Goal: Check status: Check status

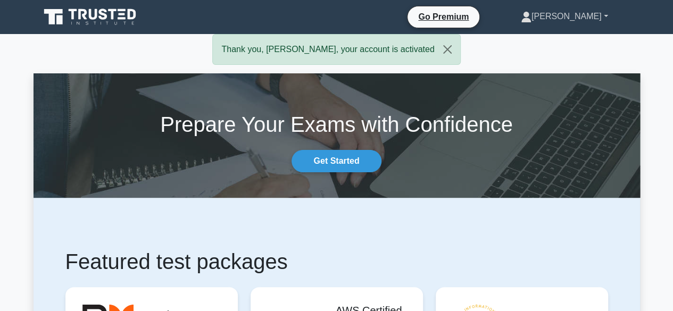
click at [600, 15] on link "[PERSON_NAME]" at bounding box center [564, 16] width 138 height 21
click at [569, 41] on link "Profile" at bounding box center [538, 41] width 84 height 17
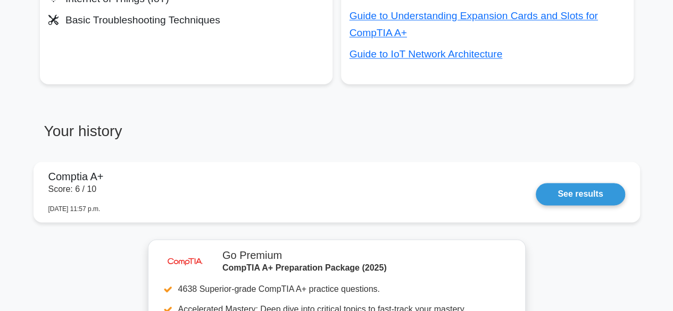
scroll to position [775, 0]
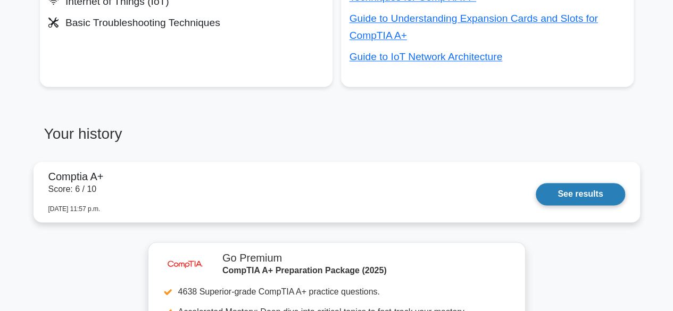
click at [561, 194] on link "See results" at bounding box center [580, 194] width 89 height 22
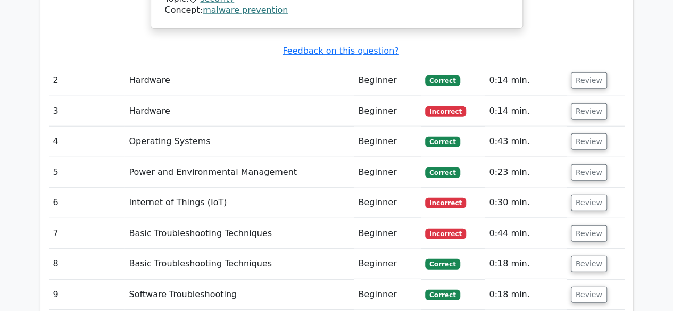
scroll to position [1317, 0]
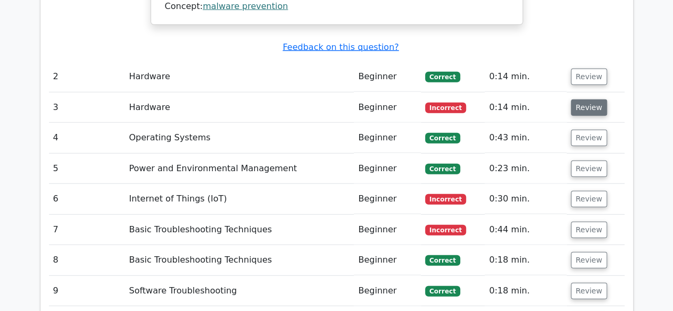
click at [591, 99] on button "Review" at bounding box center [589, 107] width 36 height 16
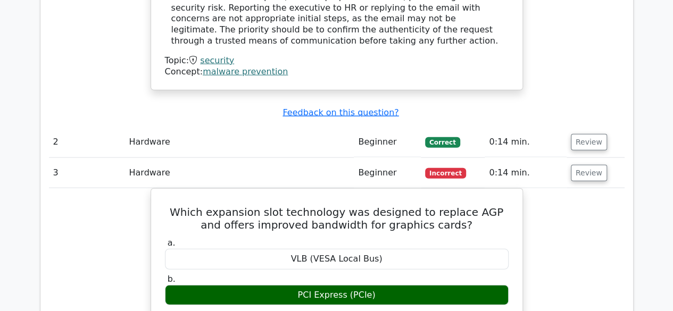
scroll to position [1250, 0]
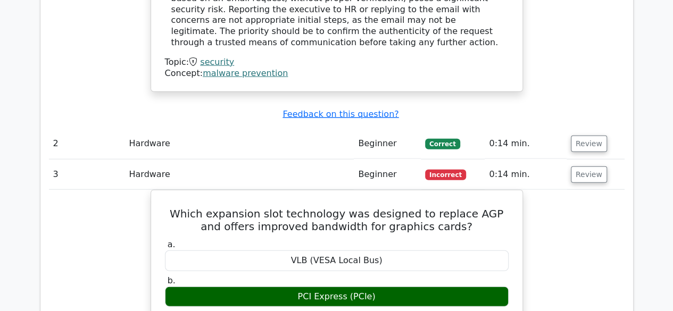
click at [538, 160] on td "0:14 min." at bounding box center [525, 175] width 81 height 30
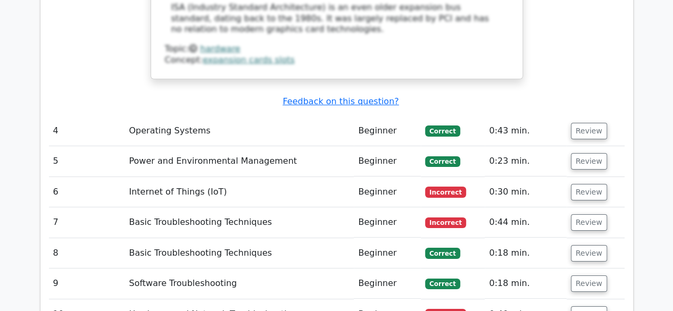
scroll to position [1909, 0]
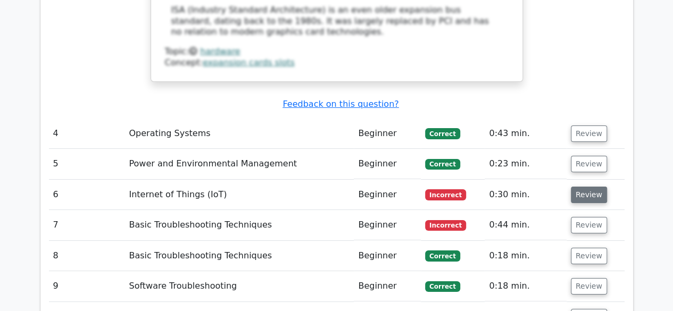
click at [595, 187] on button "Review" at bounding box center [589, 195] width 36 height 16
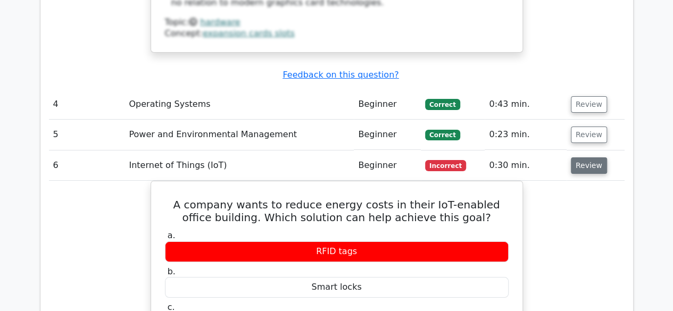
scroll to position [1939, 0]
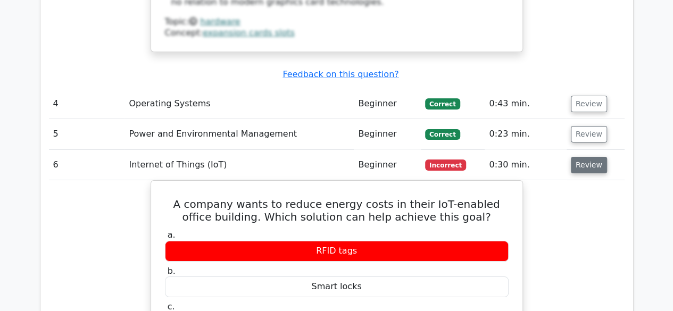
click at [589, 157] on button "Review" at bounding box center [589, 165] width 36 height 16
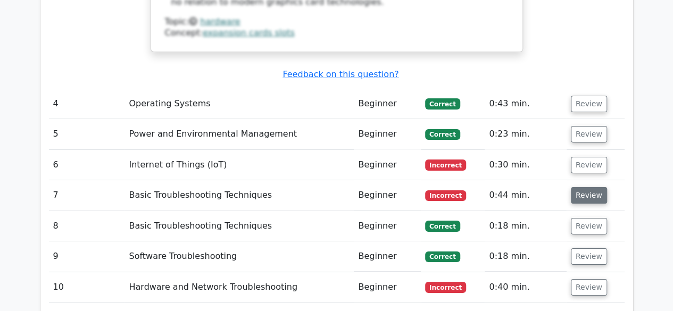
click at [587, 187] on button "Review" at bounding box center [589, 195] width 36 height 16
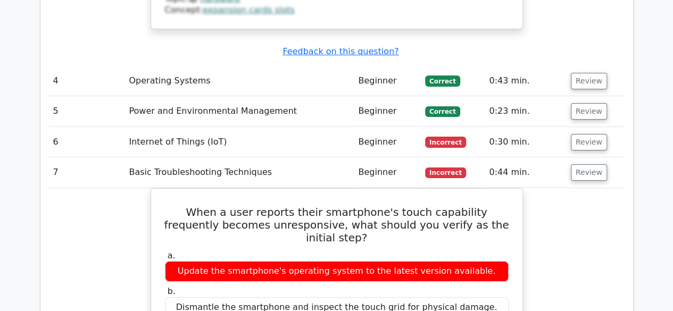
scroll to position [1925, 0]
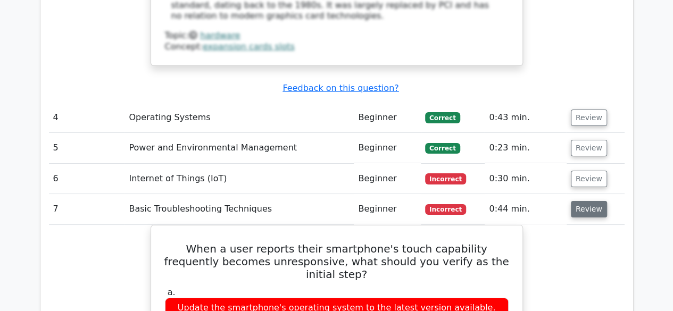
click at [592, 201] on button "Review" at bounding box center [589, 209] width 36 height 16
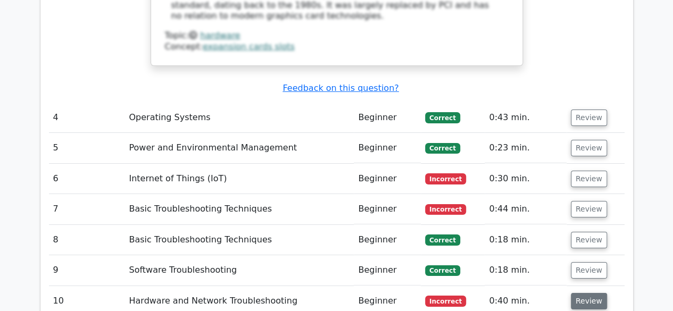
click at [585, 293] on button "Review" at bounding box center [589, 301] width 36 height 16
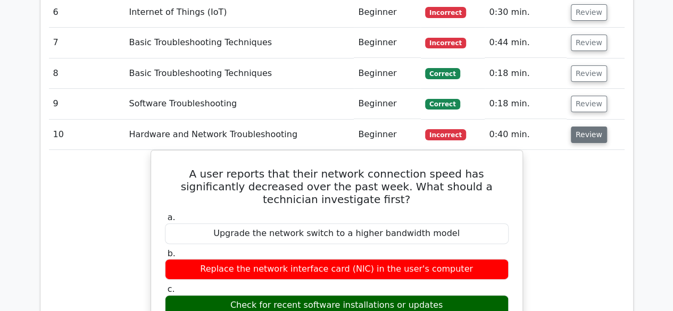
scroll to position [2092, 0]
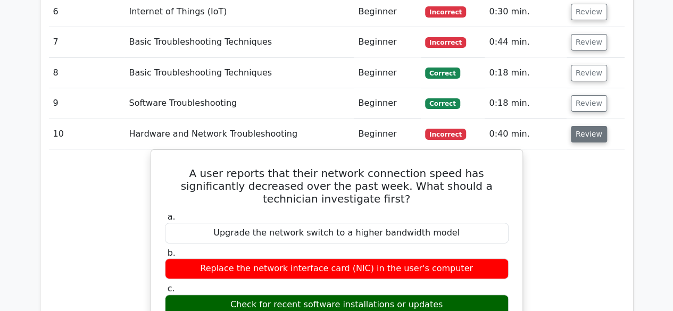
click at [589, 126] on button "Review" at bounding box center [589, 134] width 36 height 16
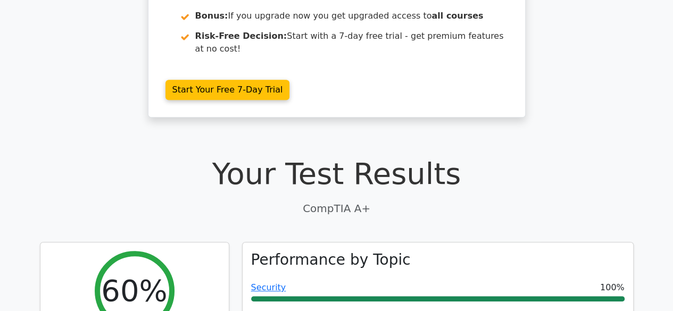
scroll to position [0, 0]
